Goal: Find contact information

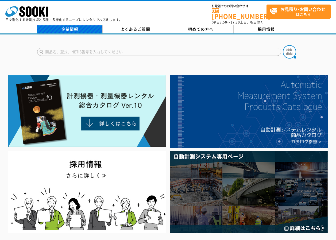
click at [70, 26] on link "企業情報" at bounding box center [70, 29] width 66 height 8
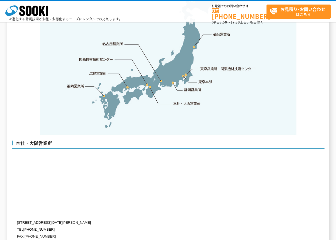
scroll to position [1150, 0]
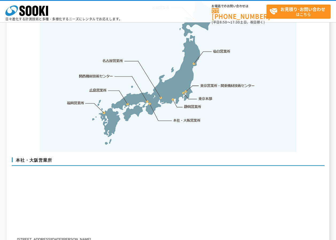
click at [105, 87] on link "広島営業所" at bounding box center [98, 89] width 17 height 5
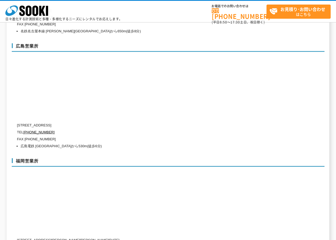
scroll to position [1962, 0]
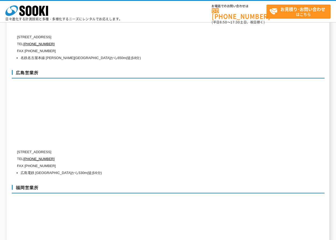
click at [195, 116] on div "広島営業所 [STREET_ADDRESS] TEL [PHONE_NUMBER] FAX [PHONE_NUMBER] 広島電鉄 [GEOGRAPHIC_D…" at bounding box center [168, 122] width 313 height 115
drag, startPoint x: 21, startPoint y: 141, endPoint x: 115, endPoint y: 141, distance: 93.6
click at [115, 149] on p "[STREET_ADDRESS]" at bounding box center [145, 152] width 257 height 7
drag, startPoint x: 115, startPoint y: 141, endPoint x: 109, endPoint y: 141, distance: 5.9
copy p "733-0037 [STREET_ADDRESS]"
